Goal: Transaction & Acquisition: Purchase product/service

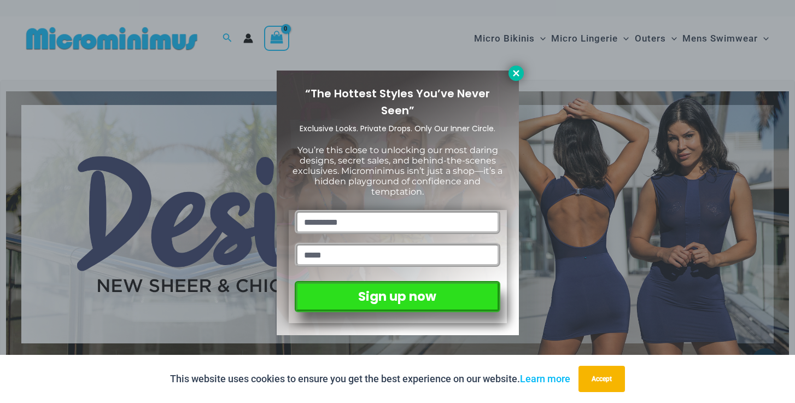
click at [514, 75] on icon at bounding box center [516, 73] width 6 height 6
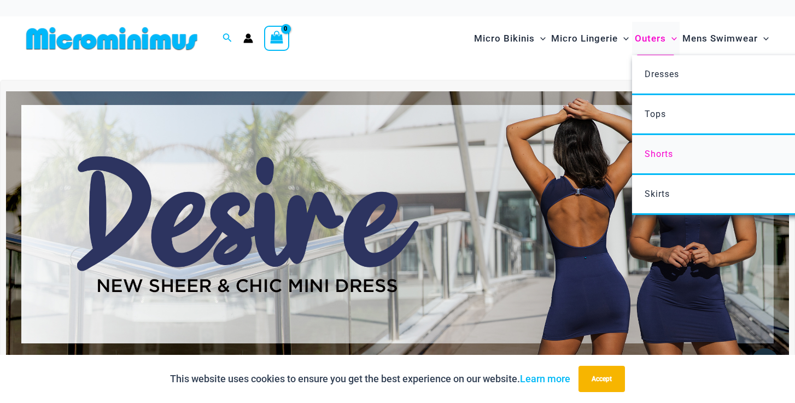
click at [655, 156] on span "Shorts" at bounding box center [658, 154] width 28 height 10
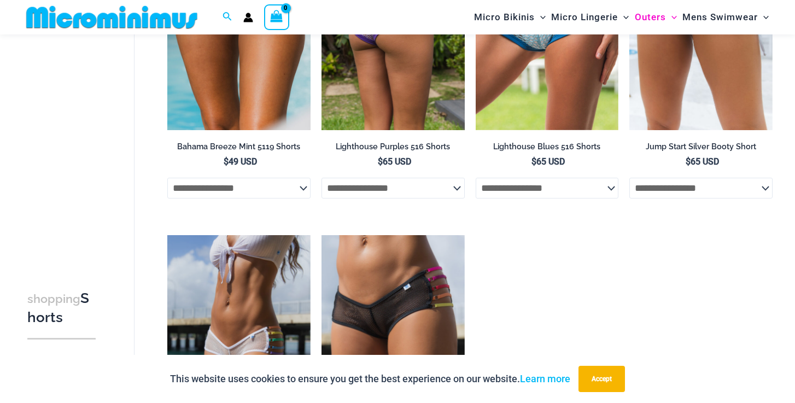
scroll to position [103, 0]
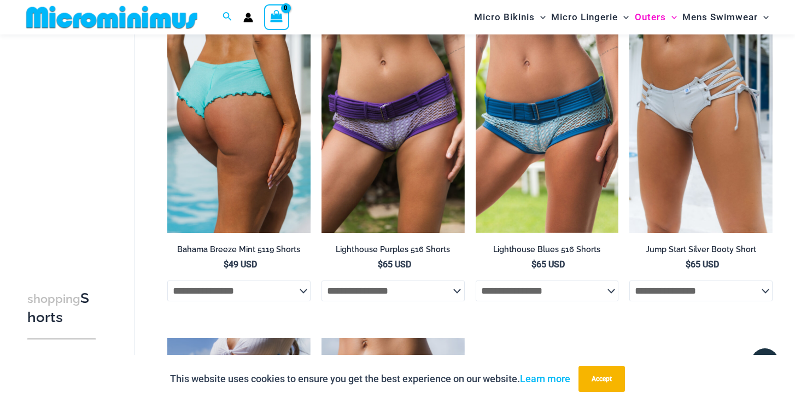
click at [222, 178] on img at bounding box center [238, 125] width 143 height 215
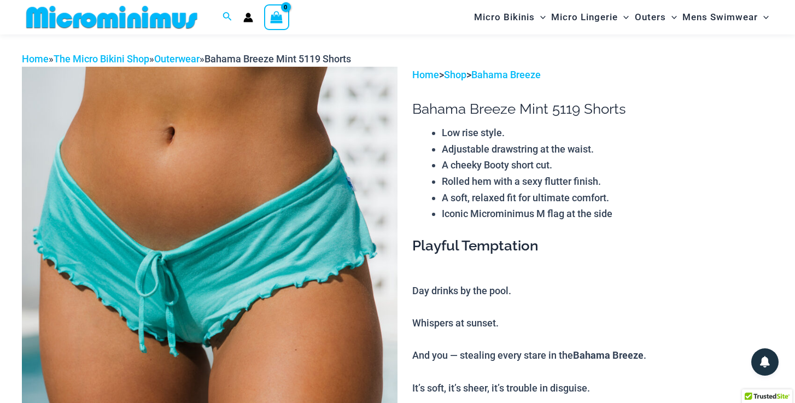
scroll to position [43, 0]
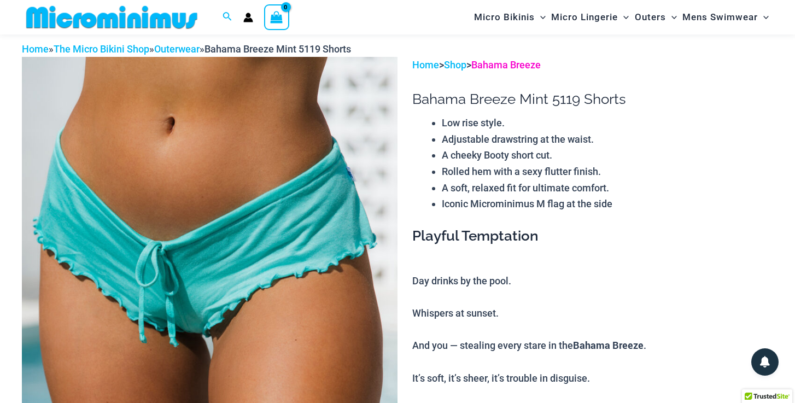
click at [494, 62] on link "Bahama Breeze" at bounding box center [505, 64] width 69 height 11
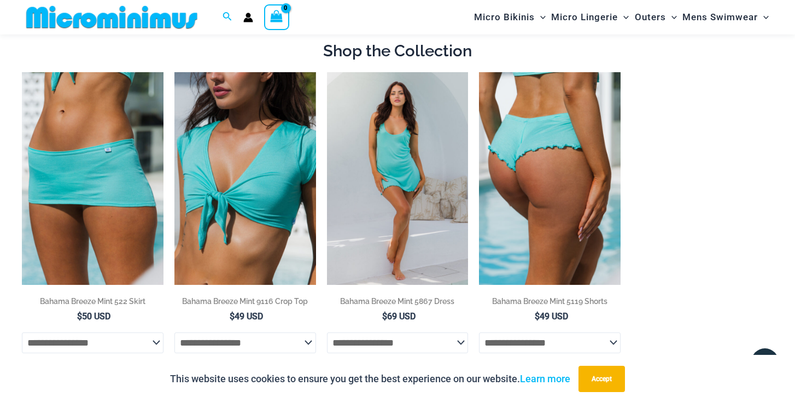
scroll to position [483, 0]
